Goal: Entertainment & Leisure: Consume media (video, audio)

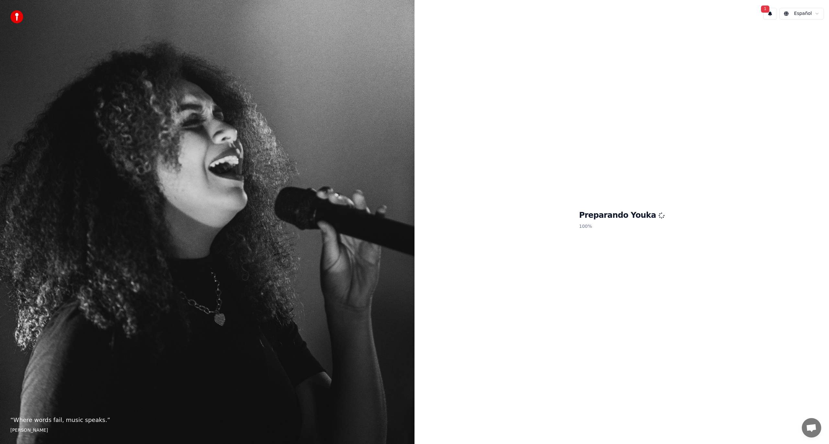
click at [772, 14] on button "1" at bounding box center [770, 14] width 14 height 12
click at [803, 30] on button "Actualizar" at bounding box center [811, 34] width 33 height 12
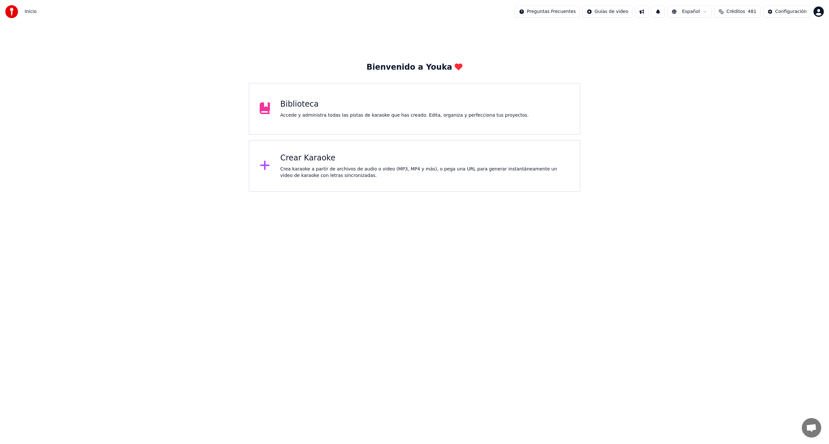
click at [370, 111] on div "Biblioteca Accede y administra todas las pistas de karaoke que has creado. Edit…" at bounding box center [404, 108] width 248 height 19
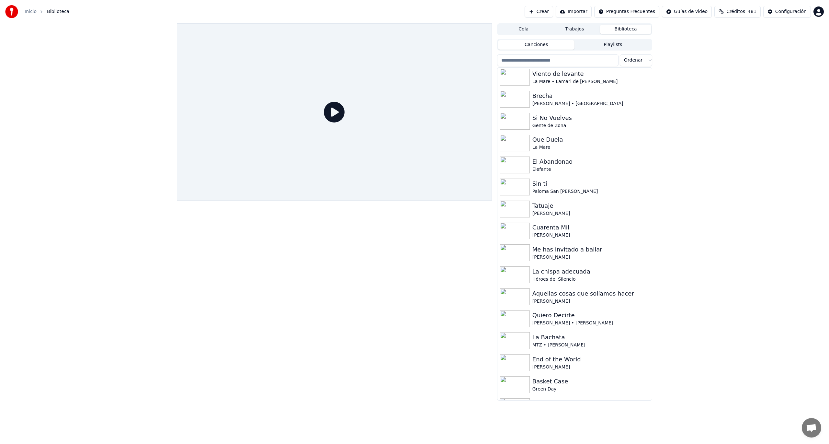
scroll to position [85, 0]
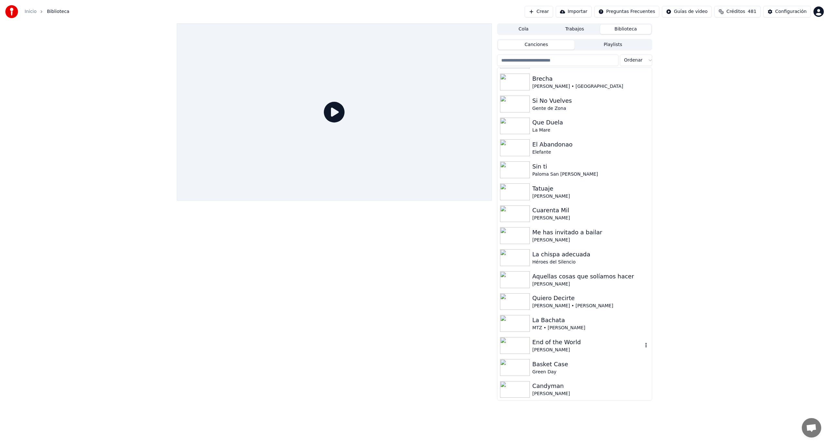
click at [578, 345] on div "End of the World" at bounding box center [587, 341] width 110 height 9
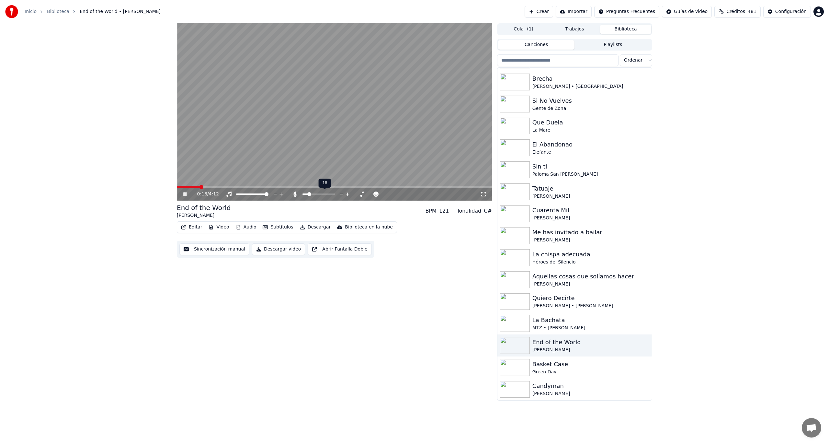
click at [308, 194] on span at bounding box center [309, 194] width 4 height 4
click at [302, 194] on span at bounding box center [304, 194] width 4 height 4
click at [339, 93] on video at bounding box center [334, 111] width 315 height 177
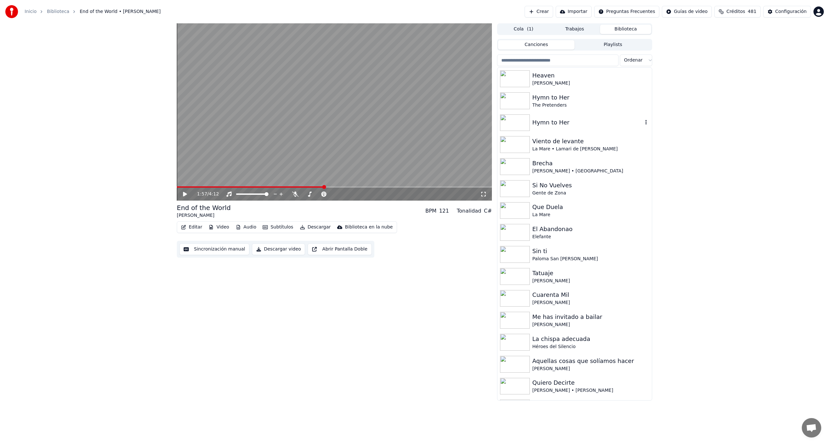
click at [559, 120] on div "Hymn to Her" at bounding box center [587, 122] width 110 height 9
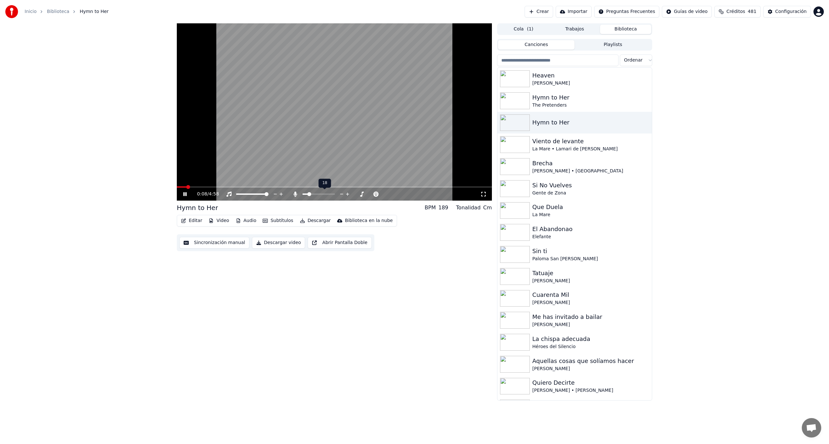
click at [308, 192] on span at bounding box center [309, 194] width 4 height 4
click at [186, 194] on icon at bounding box center [184, 194] width 3 height 4
click at [553, 103] on div "The Pretenders" at bounding box center [587, 105] width 110 height 6
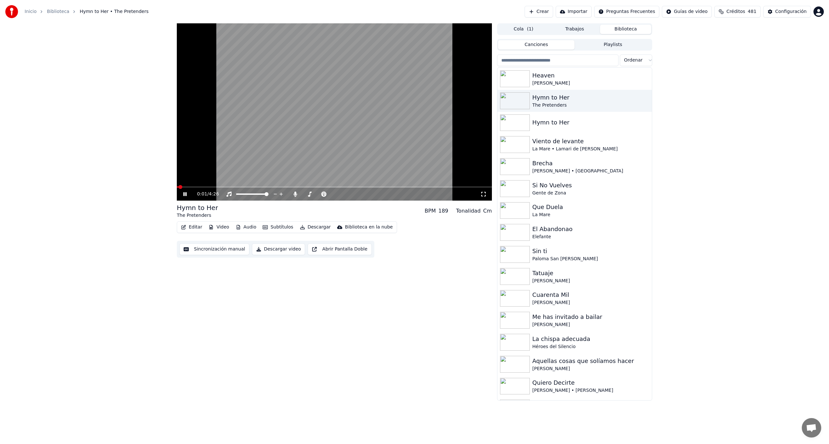
click at [185, 196] on icon at bounding box center [189, 193] width 15 height 5
click at [317, 194] on span at bounding box center [319, 194] width 4 height 4
click at [332, 195] on span at bounding box center [333, 194] width 4 height 4
click at [302, 192] on span at bounding box center [304, 194] width 4 height 4
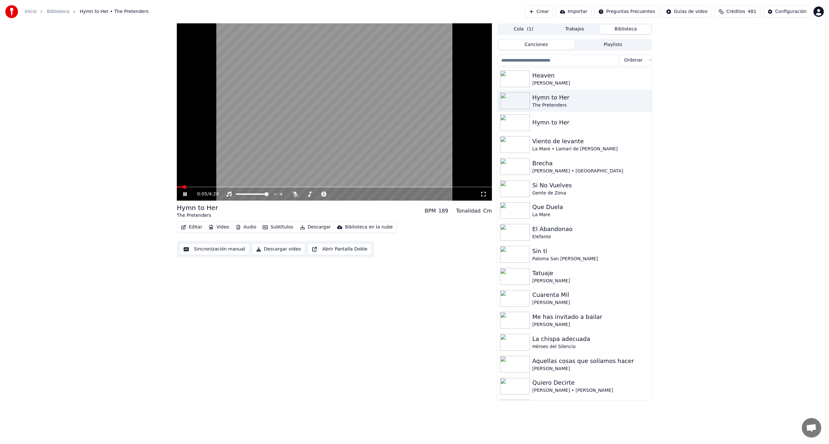
click at [183, 187] on span at bounding box center [180, 186] width 6 height 1
click at [177, 185] on span at bounding box center [179, 187] width 4 height 4
click at [190, 185] on span at bounding box center [192, 187] width 4 height 4
click at [302, 192] on span at bounding box center [304, 194] width 4 height 4
click at [271, 186] on span at bounding box center [272, 187] width 4 height 4
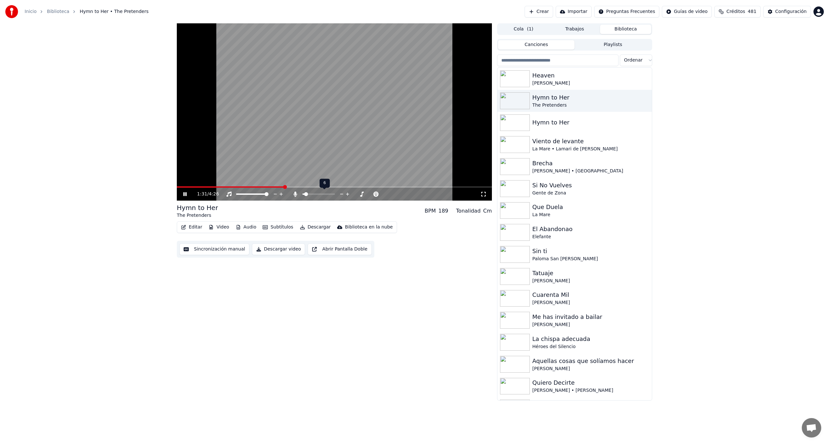
click at [304, 193] on span at bounding box center [306, 194] width 4 height 4
click at [576, 78] on div "Heaven" at bounding box center [587, 75] width 110 height 9
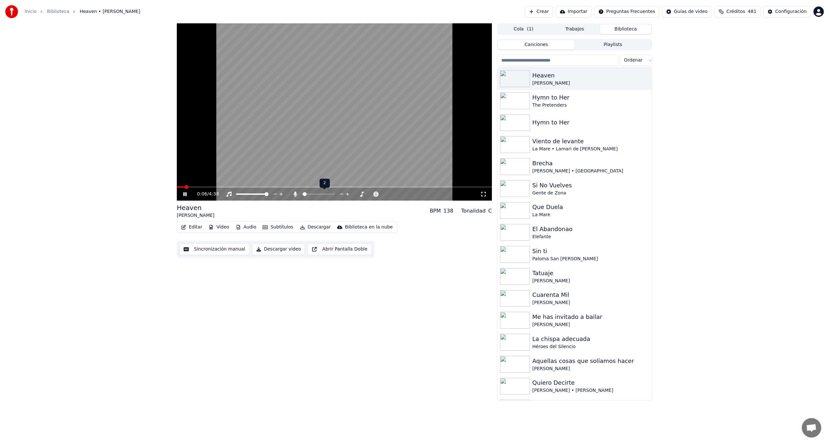
click at [303, 194] on span at bounding box center [305, 194] width 4 height 4
click at [312, 194] on span at bounding box center [313, 194] width 4 height 4
click at [556, 164] on div "Brecha" at bounding box center [587, 163] width 110 height 9
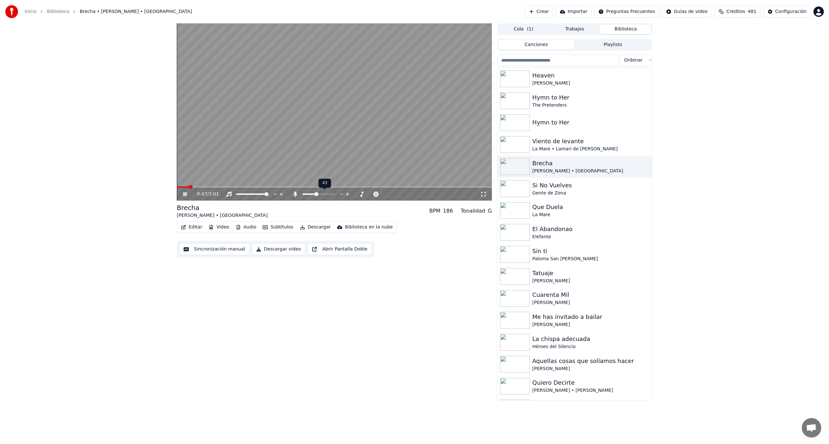
click at [316, 193] on span at bounding box center [316, 194] width 4 height 4
